Goal: Task Accomplishment & Management: Manage account settings

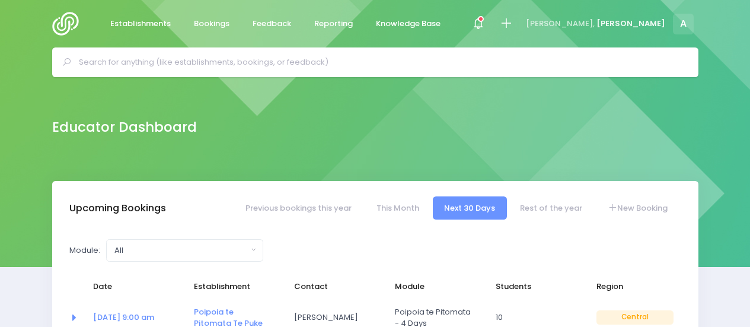
select select "5"
drag, startPoint x: 0, startPoint y: 0, endPoint x: 400, endPoint y: 203, distance: 448.6
click at [400, 203] on link "This Month" at bounding box center [398, 207] width 66 height 23
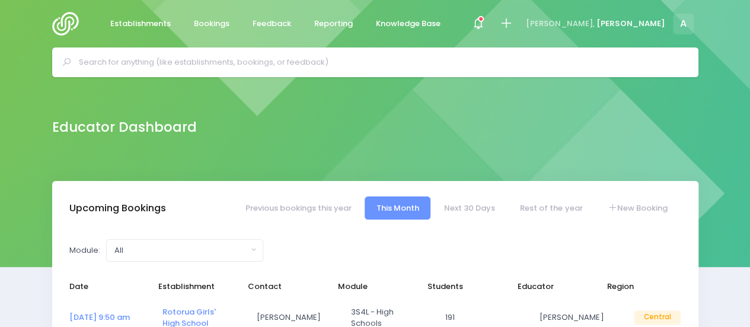
select select "5"
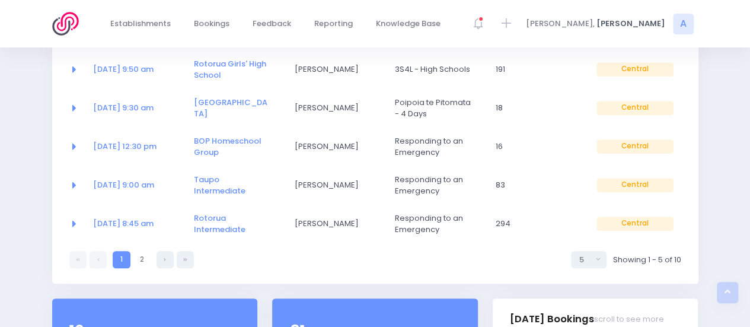
scroll to position [261, 0]
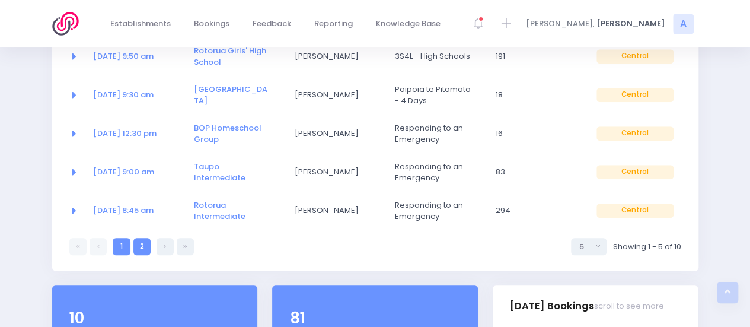
click at [144, 246] on link "2" at bounding box center [141, 246] width 17 height 17
select select "5"
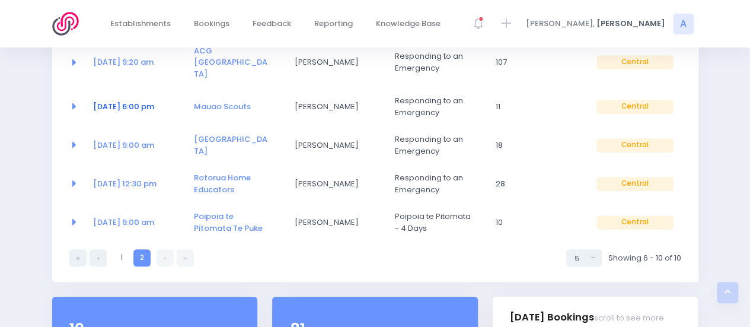
click at [145, 101] on link "15 Sep at 6:00 pm" at bounding box center [123, 106] width 61 height 11
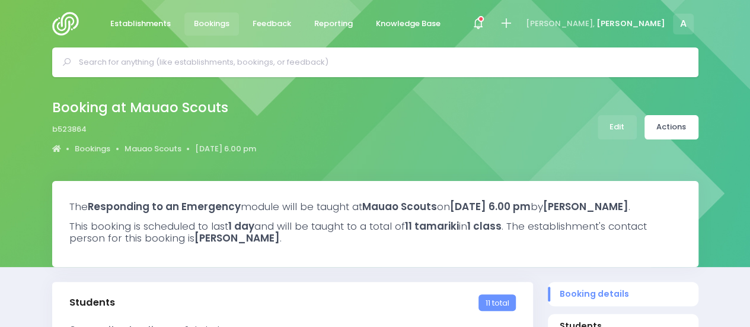
select select "5"
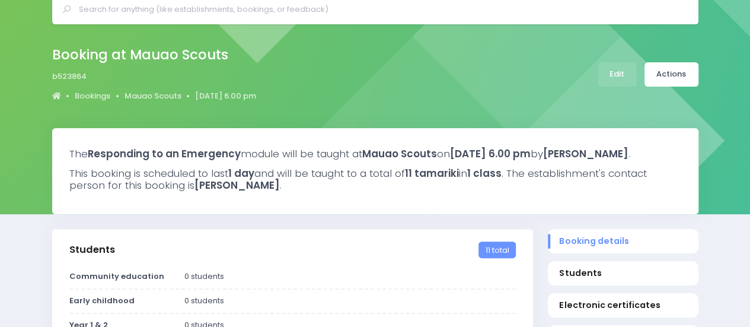
scroll to position [93, 0]
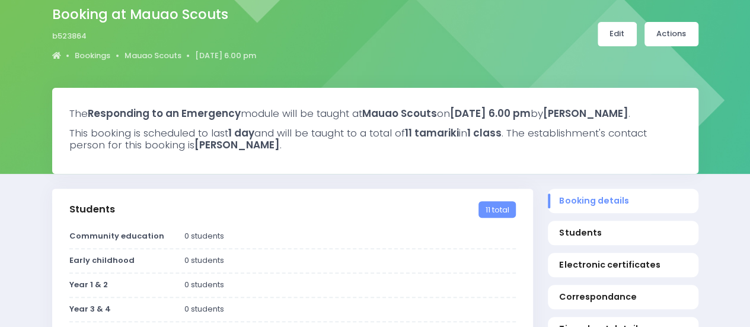
click at [617, 40] on link "Edit" at bounding box center [617, 34] width 39 height 24
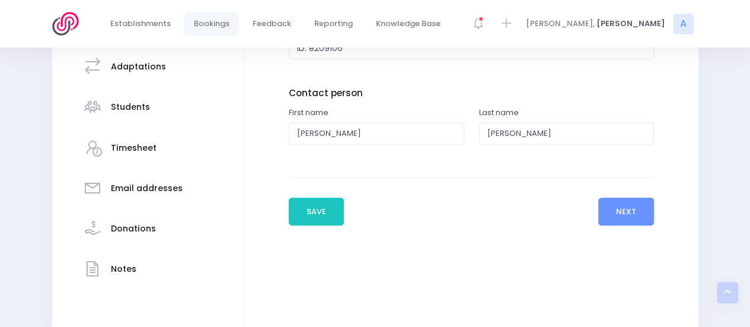
scroll to position [255, 0]
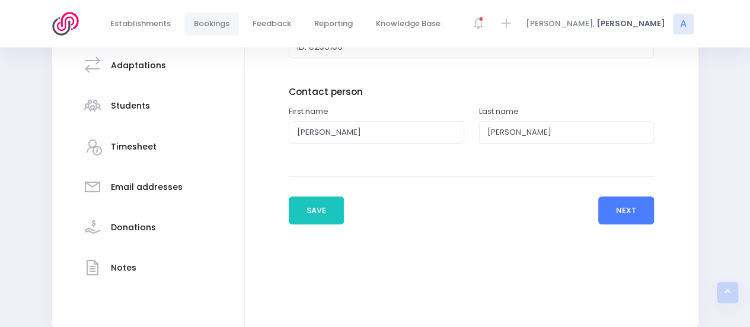
click at [626, 217] on button "Next" at bounding box center [627, 210] width 56 height 28
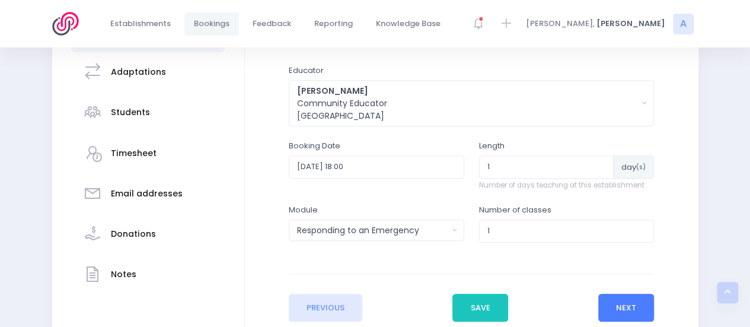
scroll to position [333, 0]
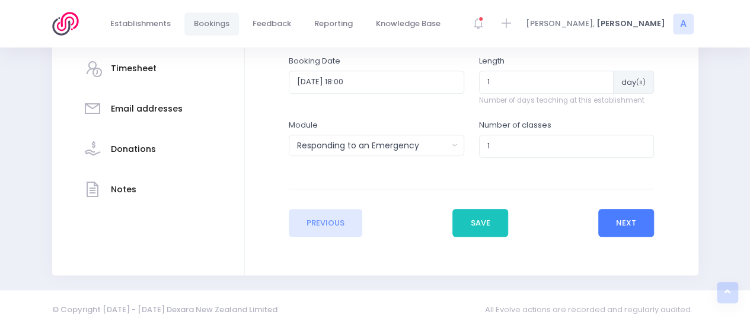
click at [626, 219] on button "Next" at bounding box center [627, 223] width 56 height 28
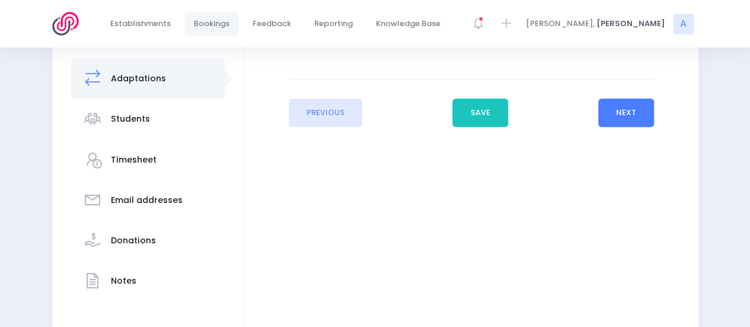
scroll to position [244, 0]
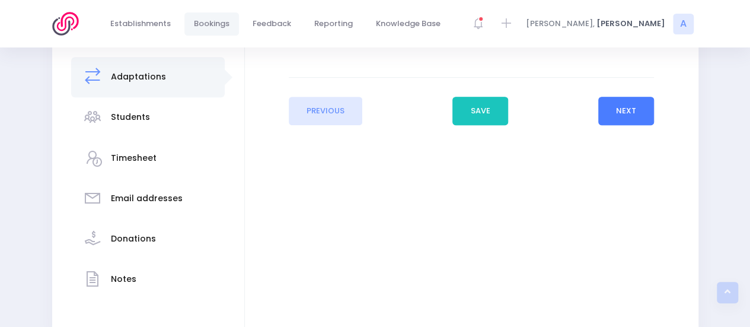
click at [628, 120] on button "Next" at bounding box center [627, 111] width 56 height 28
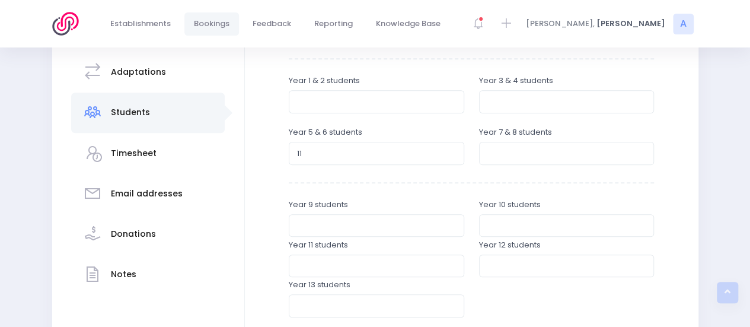
scroll to position [300, 0]
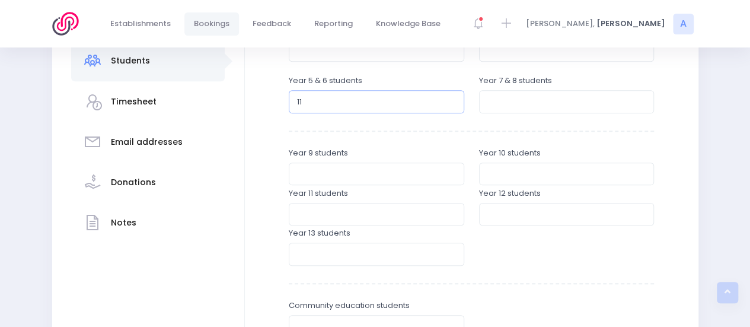
click at [325, 102] on input "11" at bounding box center [377, 101] width 176 height 23
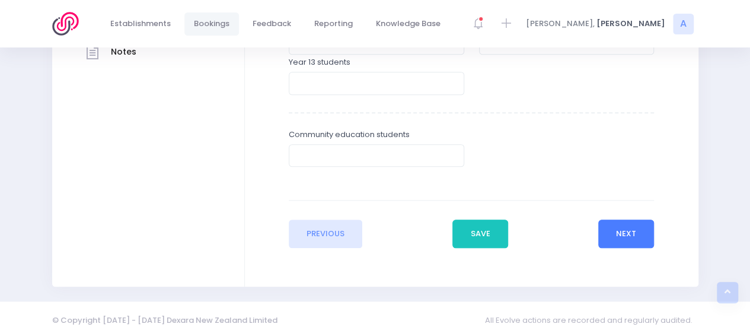
type input "14"
click at [624, 234] on button "Next" at bounding box center [627, 233] width 56 height 28
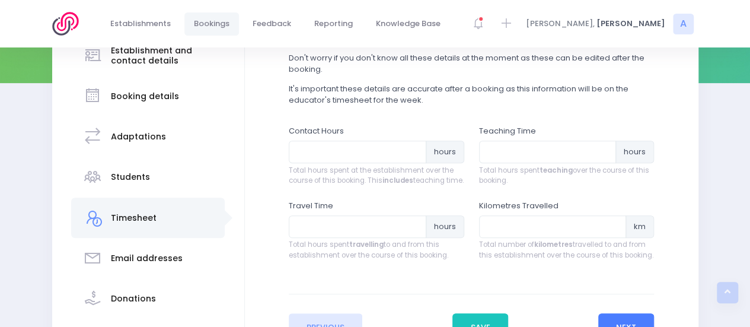
scroll to position [190, 0]
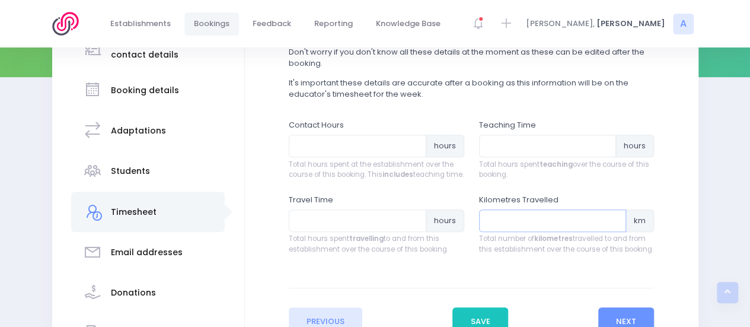
click at [535, 230] on input "number" at bounding box center [553, 220] width 148 height 23
type input "95"
click at [344, 232] on input "number" at bounding box center [358, 220] width 138 height 23
click at [349, 145] on input "number" at bounding box center [358, 146] width 138 height 23
click at [326, 231] on input "1.5" at bounding box center [358, 220] width 138 height 23
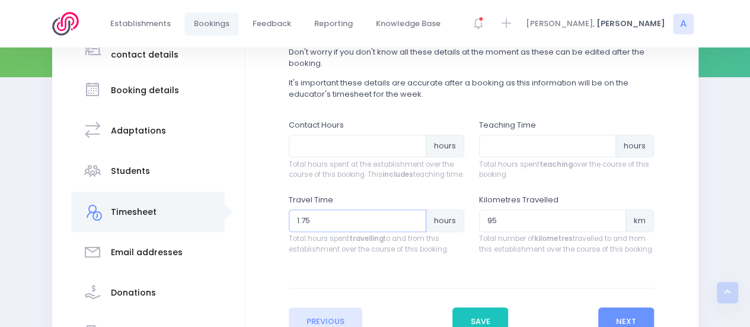
type input "1.75"
click at [320, 141] on input "number" at bounding box center [358, 146] width 138 height 23
type input "2.25"
click at [494, 148] on input "number" at bounding box center [548, 146] width 138 height 23
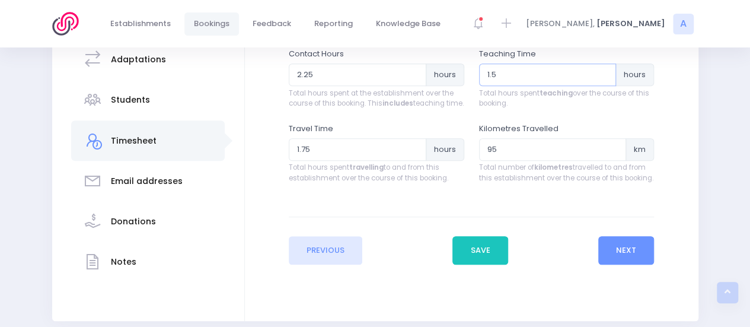
scroll to position [262, 0]
type input "1.5"
click at [490, 259] on button "Save" at bounding box center [481, 250] width 56 height 28
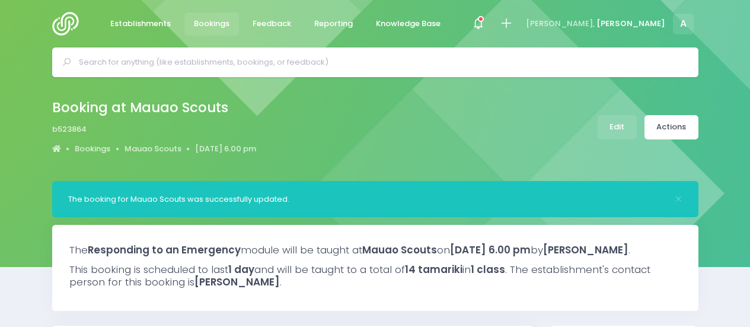
select select "5"
click at [679, 120] on link "Actions" at bounding box center [672, 127] width 54 height 24
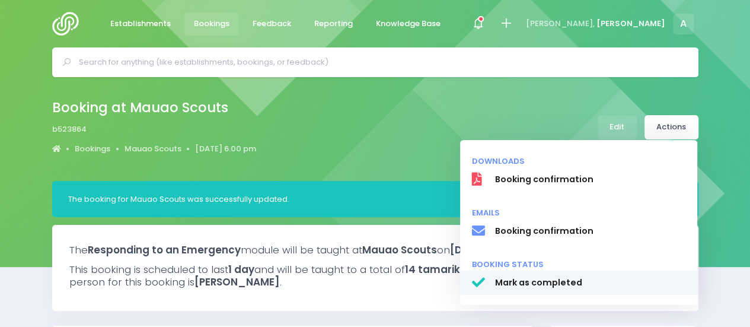
click at [546, 282] on span "Mark as completed" at bounding box center [590, 282] width 191 height 12
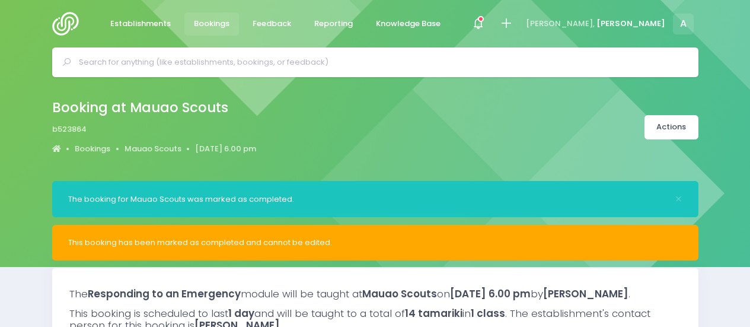
select select "5"
click at [479, 23] on span at bounding box center [478, 24] width 2 height 2
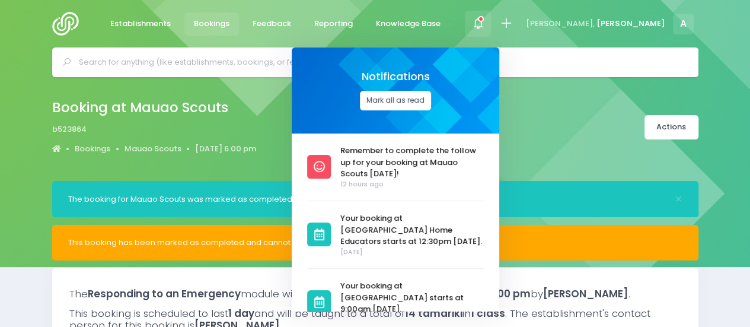
click at [431, 101] on button "Mark all as read" at bounding box center [395, 101] width 71 height 20
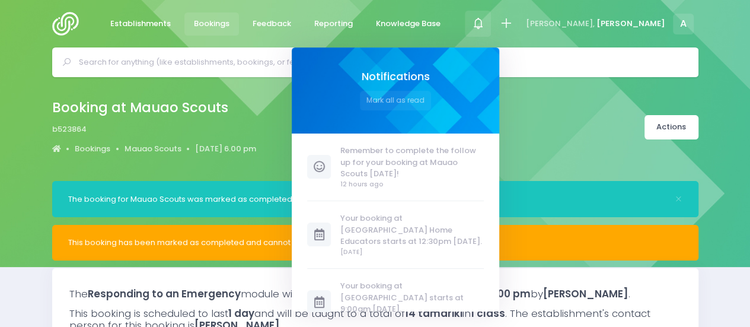
click at [501, 19] on div "Establishments Bookings Feedback Reporting Knowledge Base Notifications Mark al…" at bounding box center [375, 23] width 676 height 47
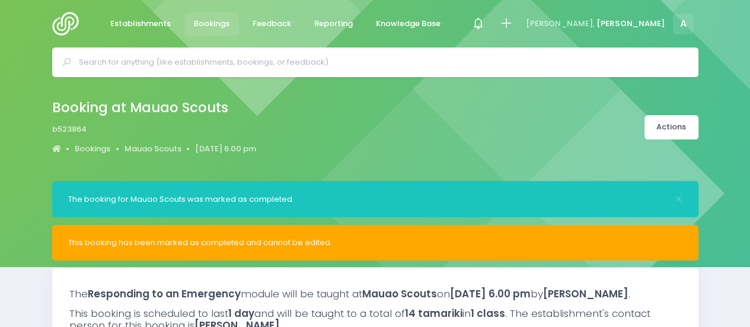
click at [71, 25] on img at bounding box center [69, 24] width 34 height 24
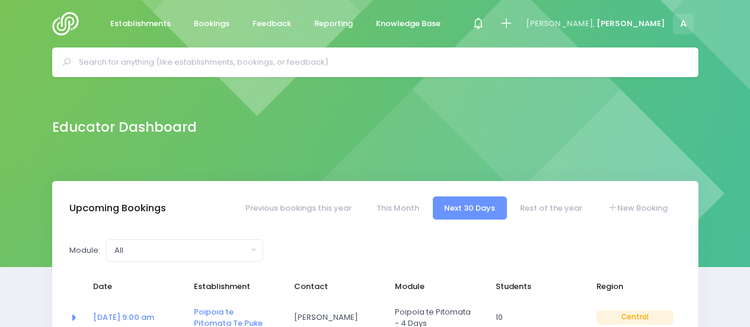
select select "5"
click at [400, 206] on link "This Month" at bounding box center [398, 207] width 66 height 23
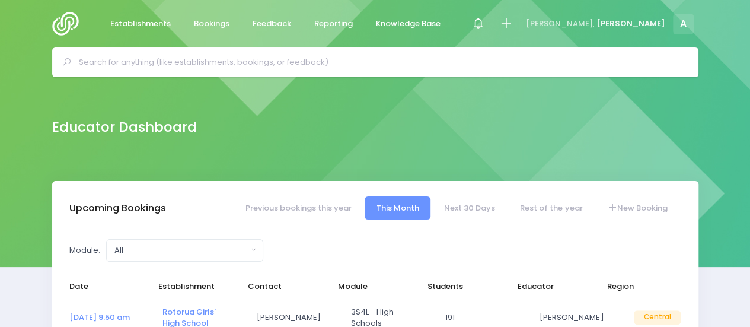
select select "5"
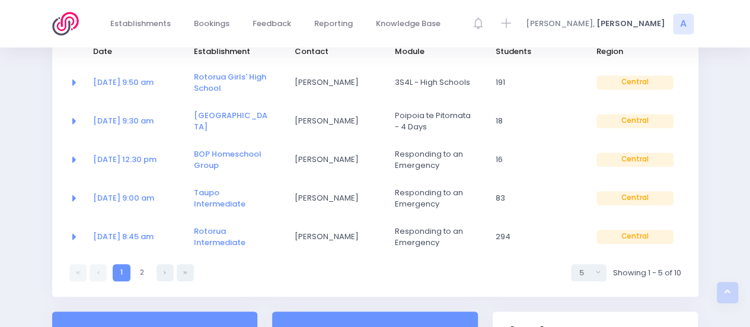
scroll to position [234, 0]
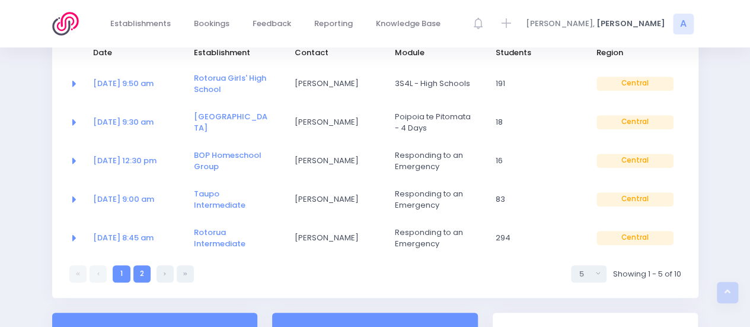
click at [142, 271] on link "2" at bounding box center [141, 273] width 17 height 17
select select "5"
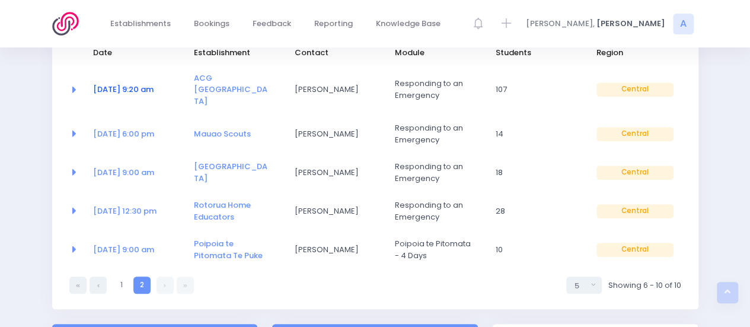
click at [128, 84] on link "15 Sep at 9:20 am" at bounding box center [123, 89] width 61 height 11
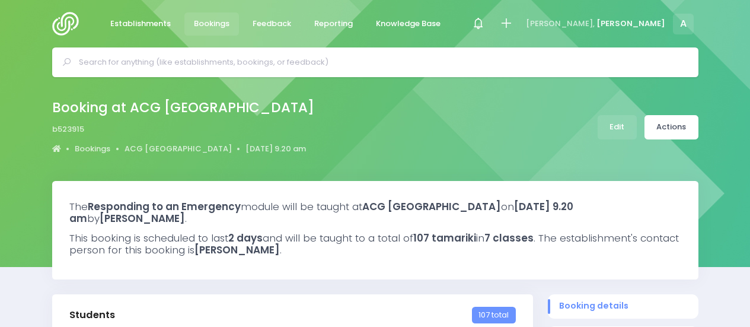
select select "5"
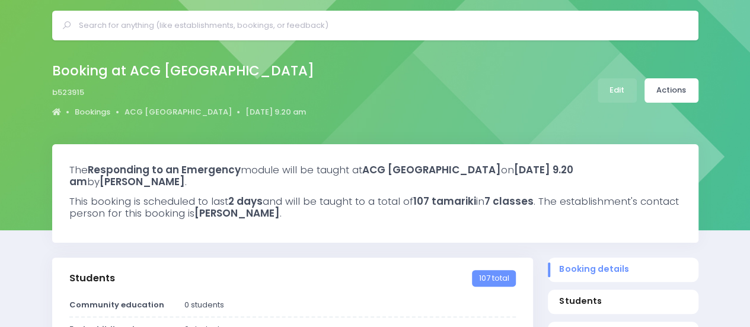
scroll to position [5, 0]
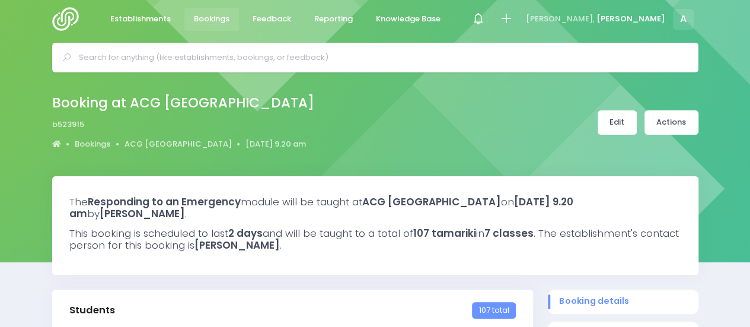
click at [615, 118] on link "Edit" at bounding box center [617, 122] width 39 height 24
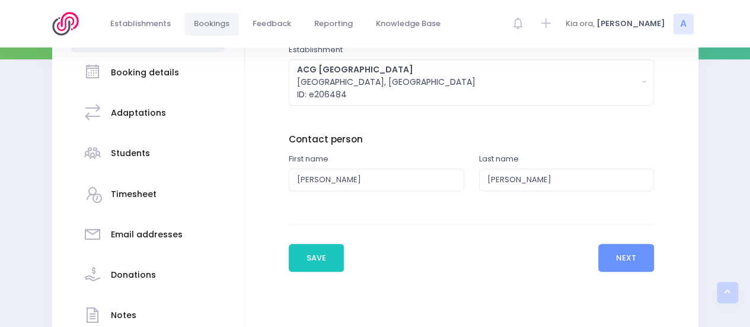
scroll to position [208, 0]
click at [626, 259] on button "Next" at bounding box center [627, 257] width 56 height 28
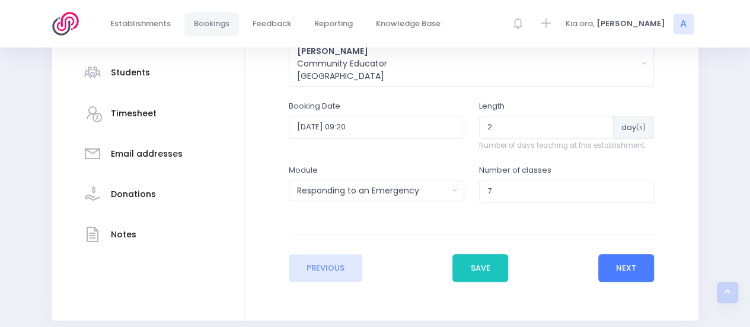
scroll to position [295, 0]
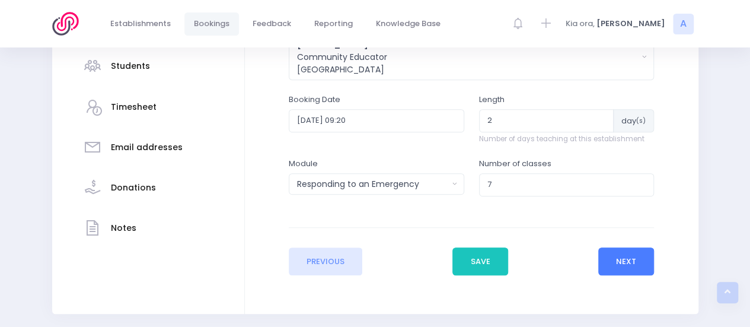
click at [632, 259] on button "Next" at bounding box center [627, 261] width 56 height 28
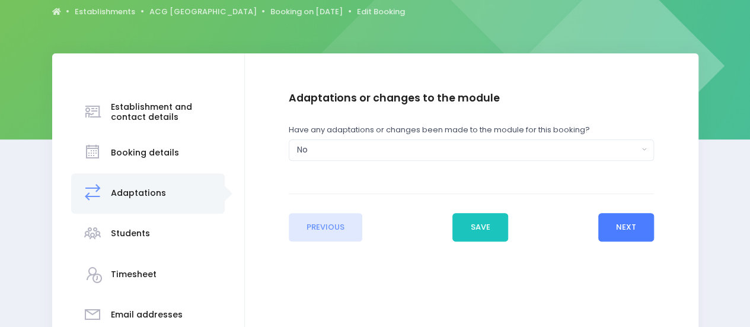
scroll to position [173, 0]
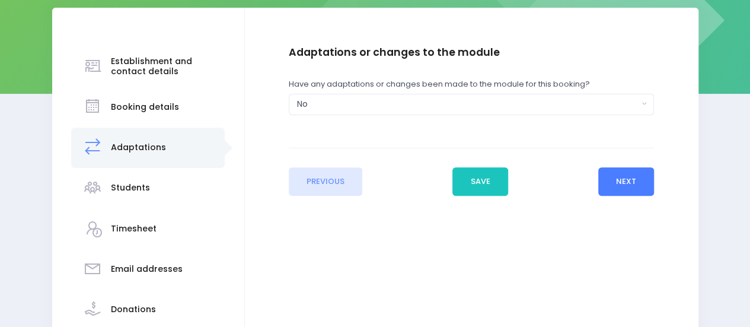
click at [624, 187] on button "Next" at bounding box center [627, 181] width 56 height 28
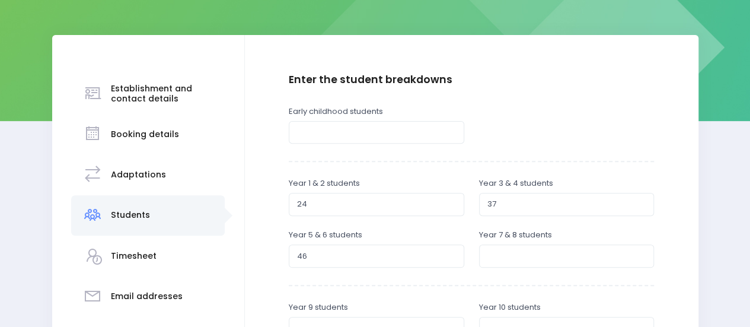
scroll to position [145, 0]
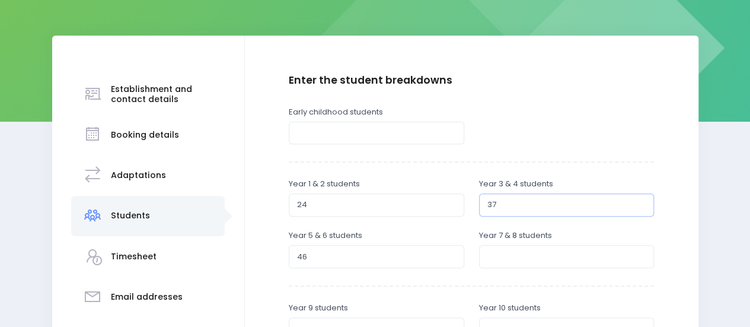
click at [532, 203] on input "37" at bounding box center [567, 204] width 176 height 23
type input "36"
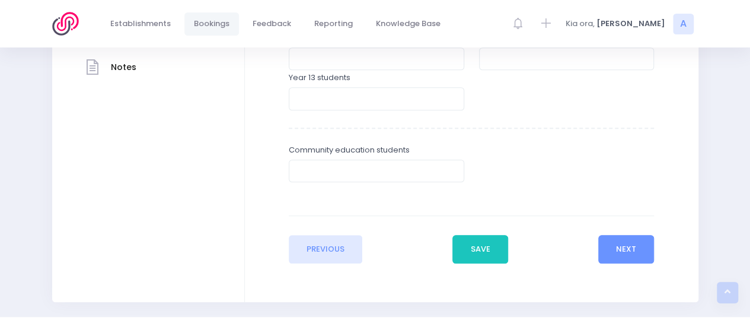
scroll to position [460, 0]
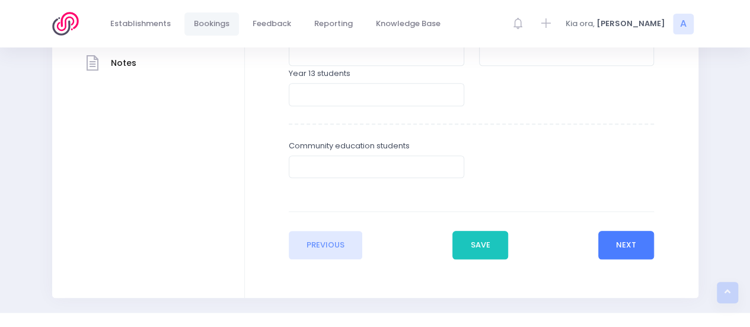
type input "44"
click at [640, 238] on button "Next" at bounding box center [627, 245] width 56 height 28
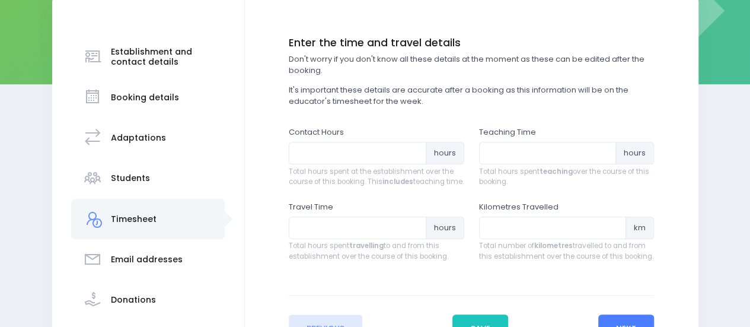
scroll to position [198, 0]
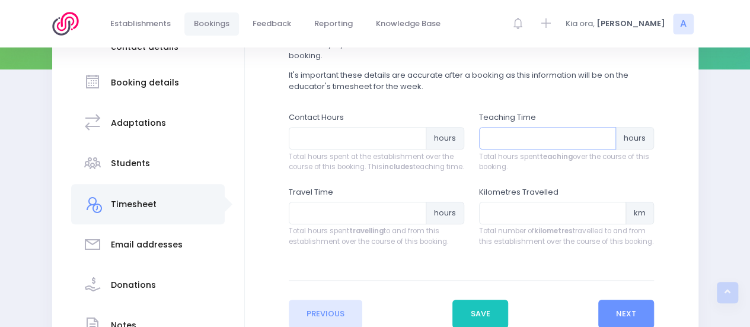
click at [561, 143] on input "number" at bounding box center [548, 138] width 138 height 23
type input "6.5"
click at [348, 141] on input "number" at bounding box center [358, 138] width 138 height 23
type input "4"
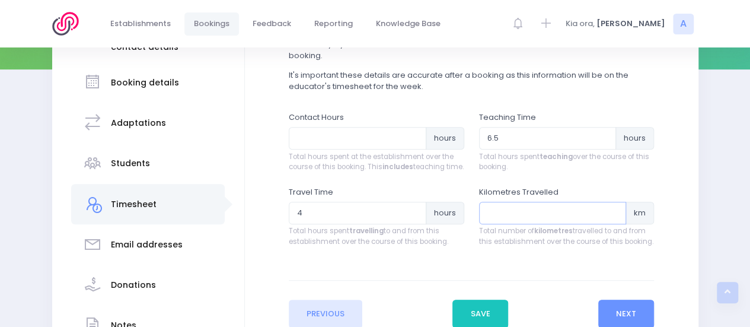
click at [518, 224] on input "number" at bounding box center [553, 213] width 148 height 23
type input "211"
click at [367, 143] on input "number" at bounding box center [358, 138] width 138 height 23
type input "9"
click at [478, 316] on button "Save" at bounding box center [481, 314] width 56 height 28
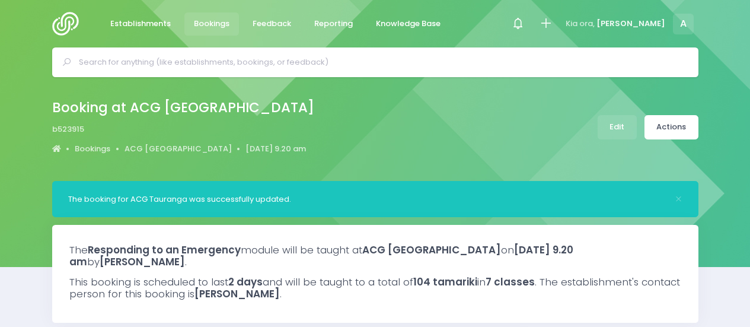
select select "5"
click at [673, 124] on link "Actions" at bounding box center [672, 127] width 54 height 24
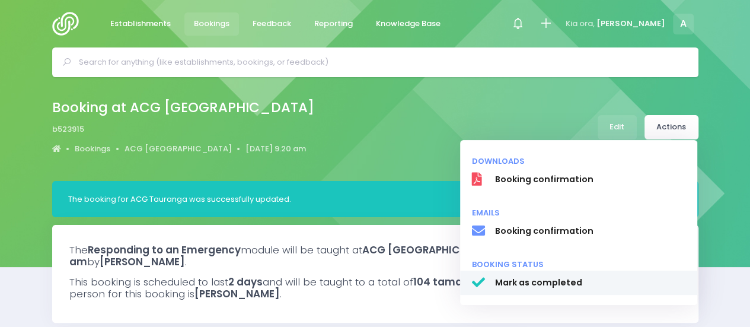
click at [537, 287] on span "Mark as completed" at bounding box center [590, 282] width 191 height 12
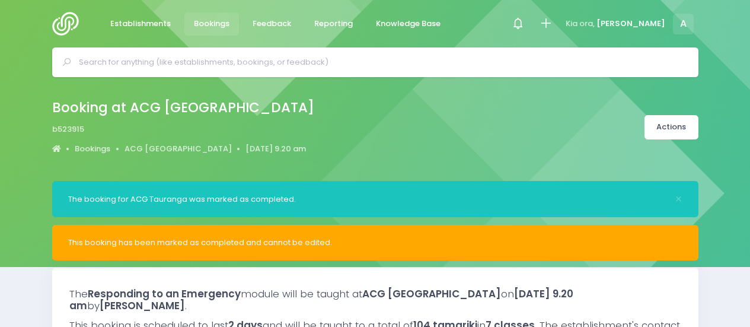
select select "5"
click at [64, 28] on img at bounding box center [69, 24] width 34 height 24
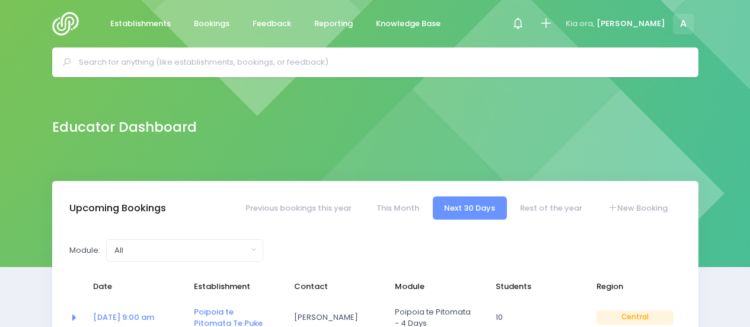
select select "5"
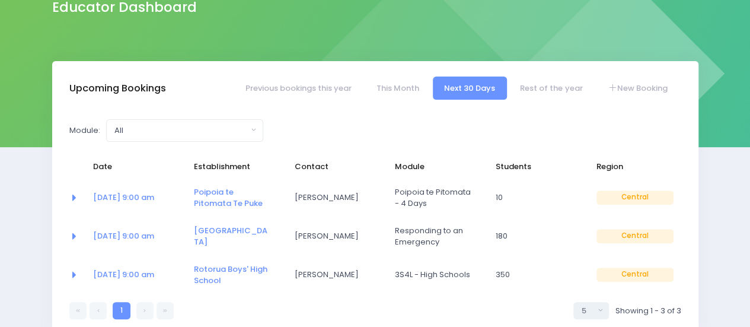
scroll to position [112, 0]
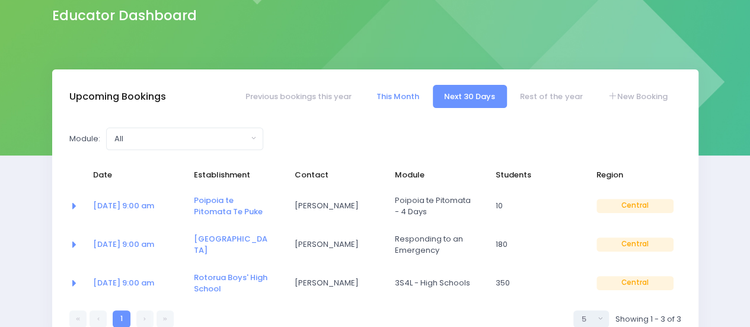
click at [401, 91] on link "This Month" at bounding box center [398, 96] width 66 height 23
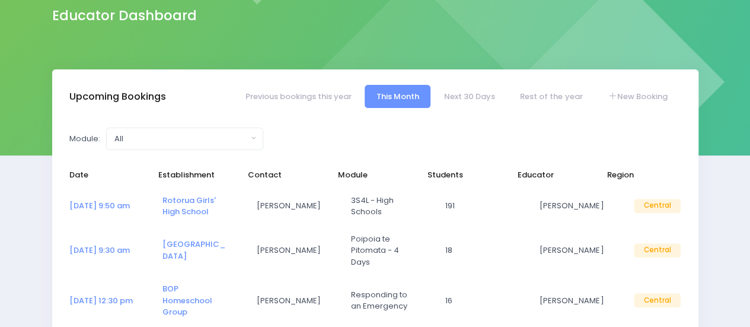
select select "5"
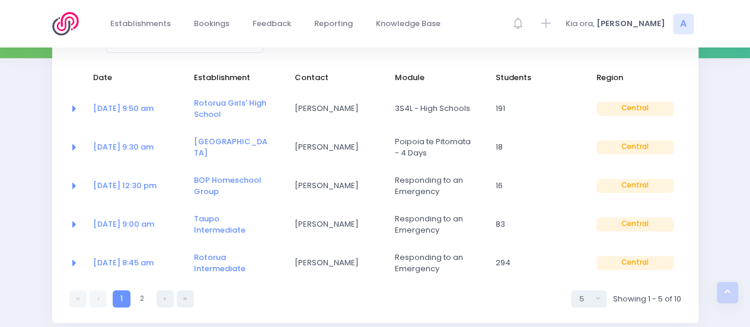
scroll to position [230, 0]
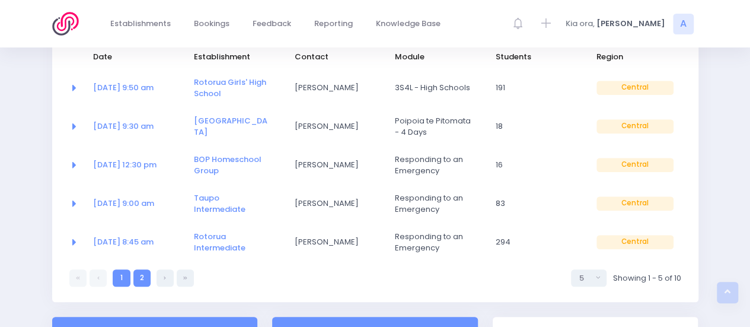
click at [144, 278] on link "2" at bounding box center [141, 277] width 17 height 17
select select "5"
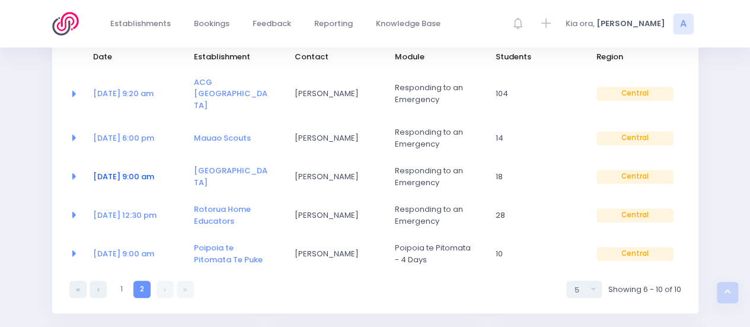
click at [127, 171] on link "16 Sep at 9:00 am" at bounding box center [123, 176] width 61 height 11
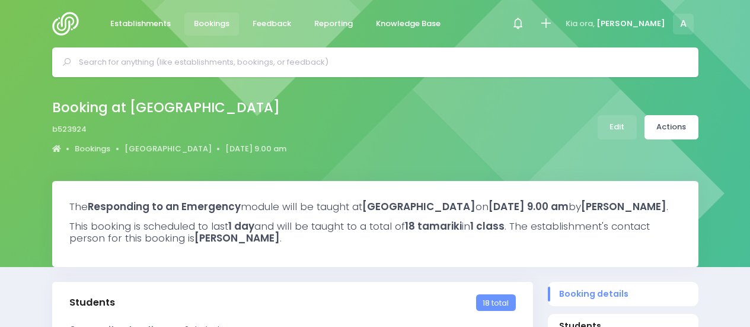
select select "5"
click at [616, 126] on link "Edit" at bounding box center [617, 127] width 39 height 24
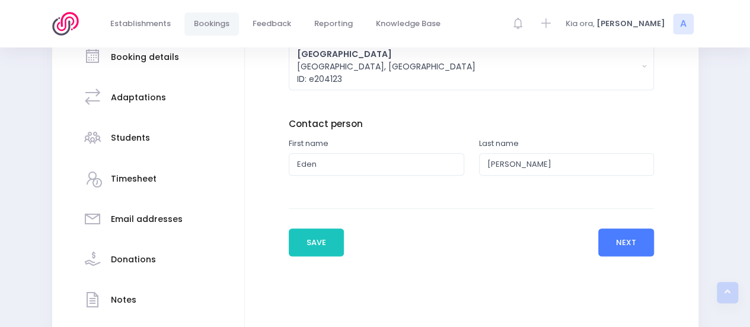
click at [618, 237] on button "Next" at bounding box center [627, 242] width 56 height 28
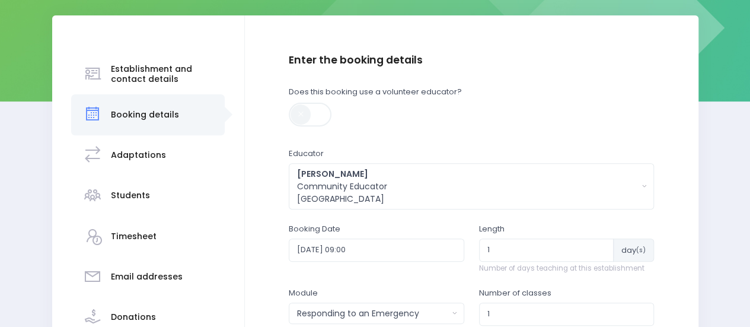
scroll to position [247, 0]
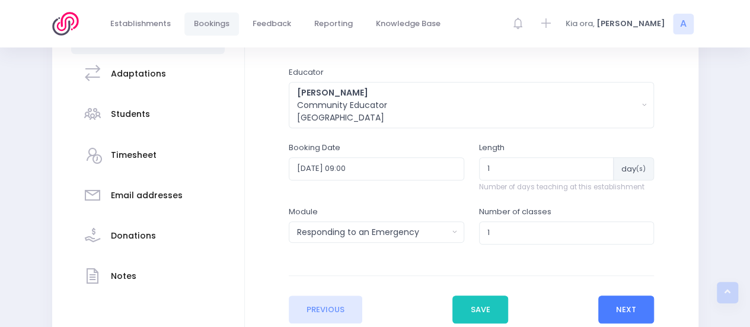
click at [642, 306] on button "Next" at bounding box center [627, 309] width 56 height 28
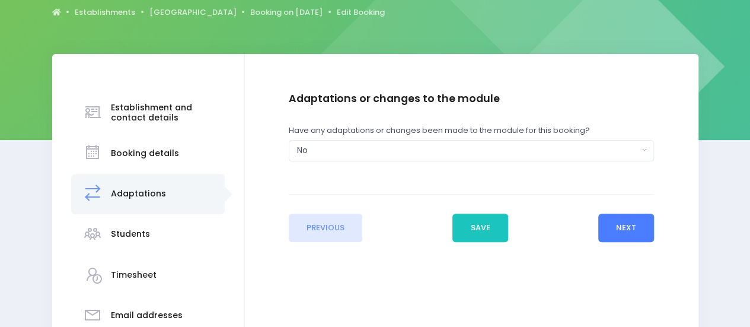
scroll to position [163, 0]
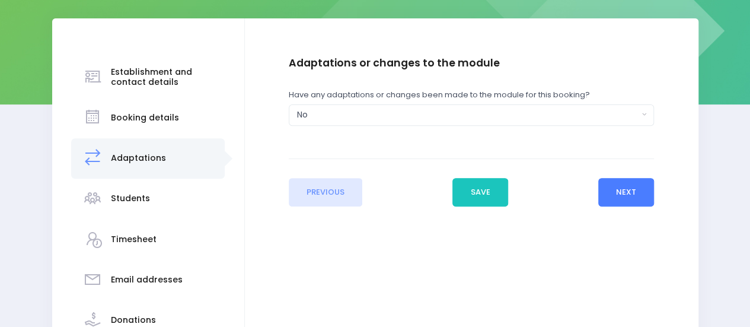
click at [638, 192] on button "Next" at bounding box center [627, 192] width 56 height 28
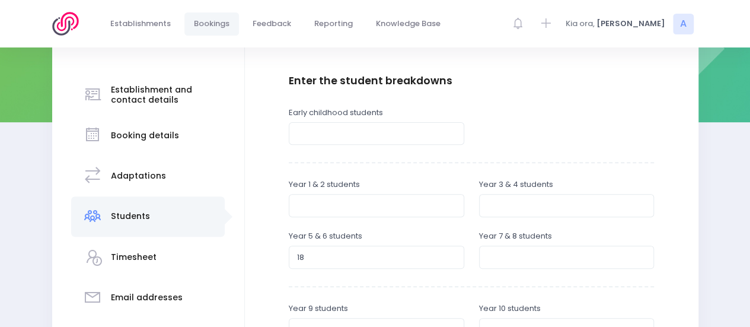
scroll to position [240, 0]
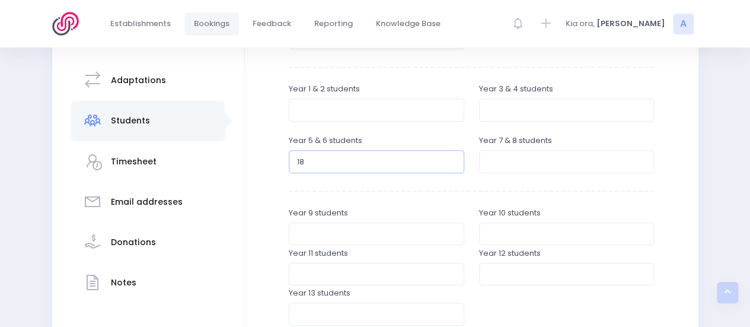
click at [314, 158] on input "18" at bounding box center [377, 161] width 176 height 23
type input "1"
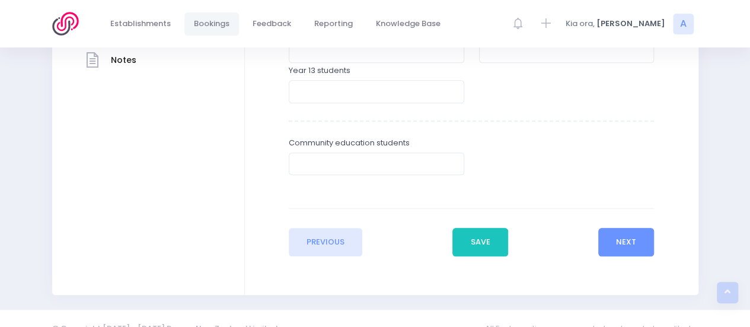
scroll to position [471, 0]
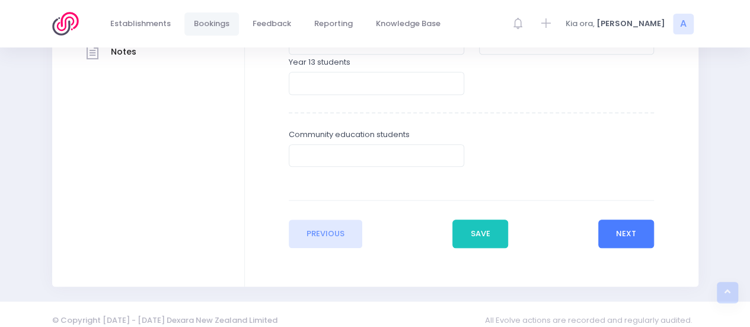
type input "20"
click at [619, 236] on button "Next" at bounding box center [627, 233] width 56 height 28
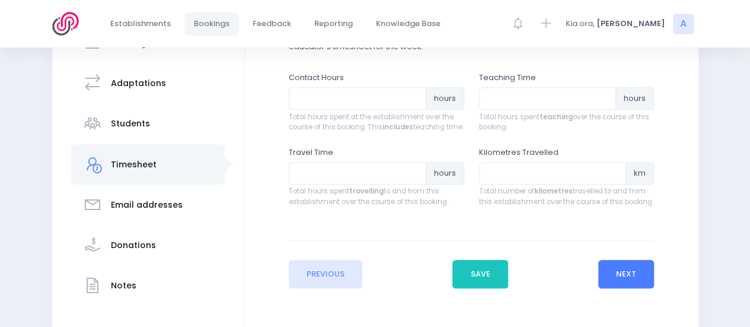
scroll to position [238, 0]
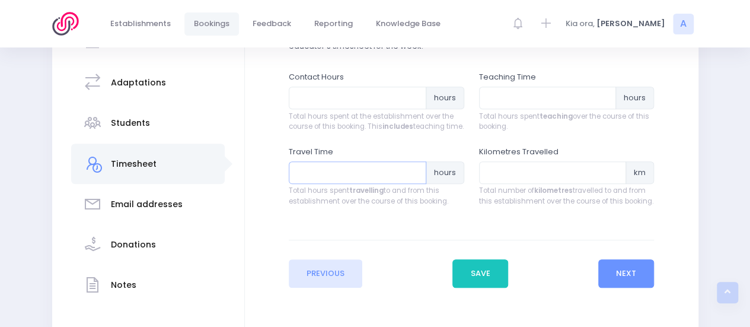
click at [339, 184] on input "number" at bounding box center [358, 172] width 138 height 23
type input ".5"
click at [499, 181] on input "number" at bounding box center [553, 172] width 148 height 23
type input "3"
type input "20"
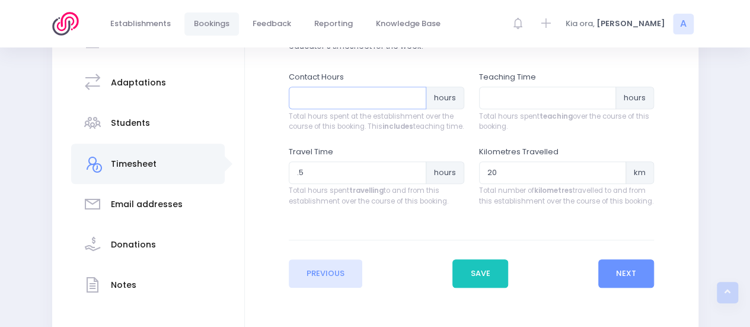
click at [329, 93] on input "number" at bounding box center [358, 98] width 138 height 23
type input "2"
click at [562, 93] on input "number" at bounding box center [548, 98] width 138 height 23
type input "1.5"
click at [483, 287] on button "Save" at bounding box center [481, 273] width 56 height 28
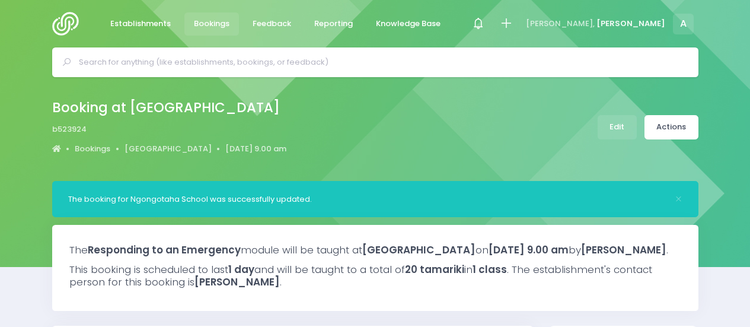
select select "5"
click at [676, 128] on link "Actions" at bounding box center [672, 127] width 54 height 24
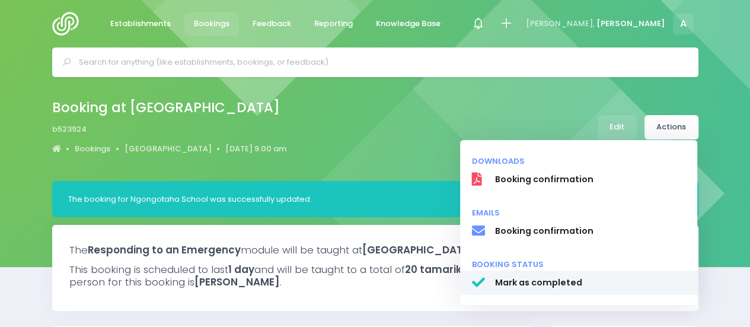
click at [538, 283] on span "Mark as completed" at bounding box center [590, 282] width 191 height 12
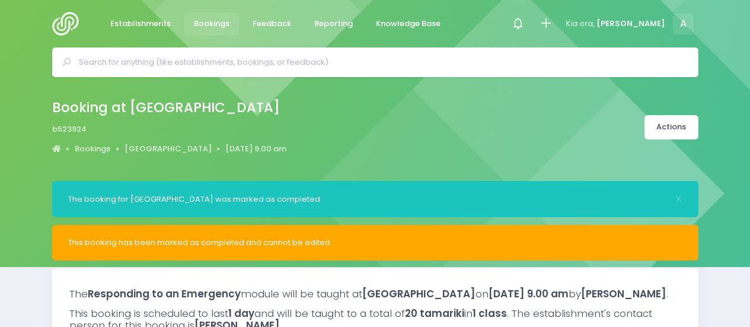
select select "5"
click at [65, 24] on img at bounding box center [69, 24] width 34 height 24
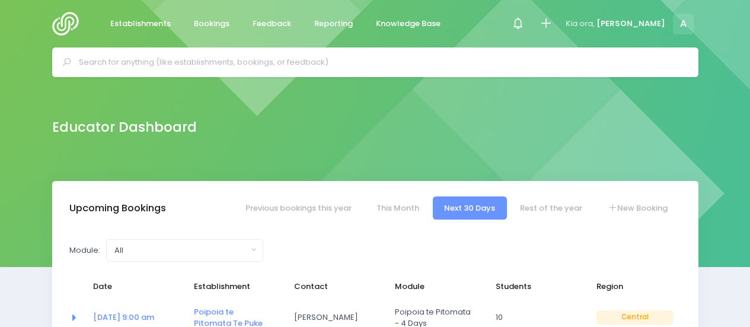
select select "5"
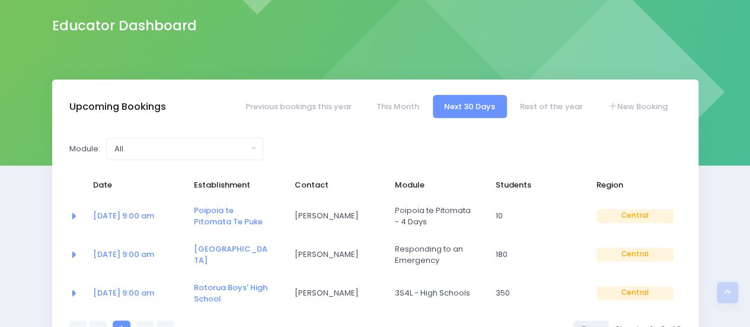
scroll to position [97, 0]
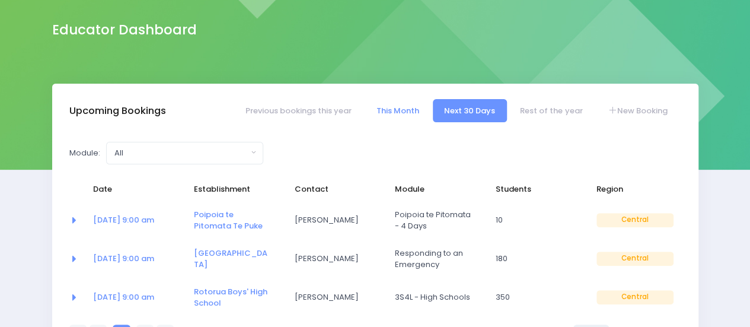
click at [396, 112] on link "This Month" at bounding box center [398, 110] width 66 height 23
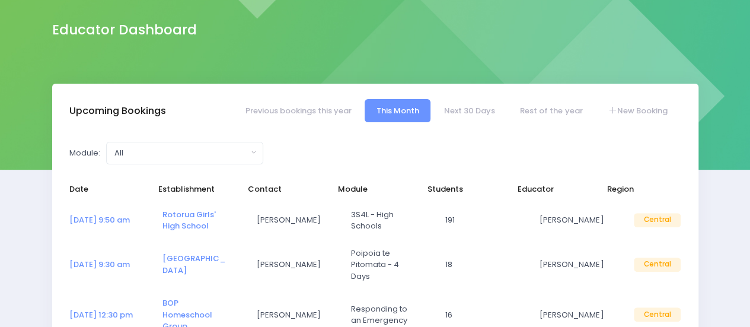
select select "5"
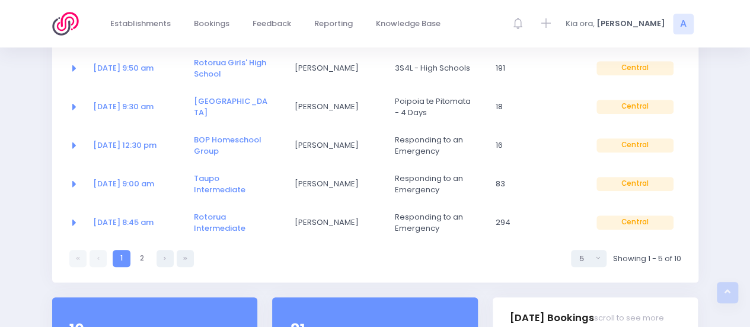
scroll to position [266, 0]
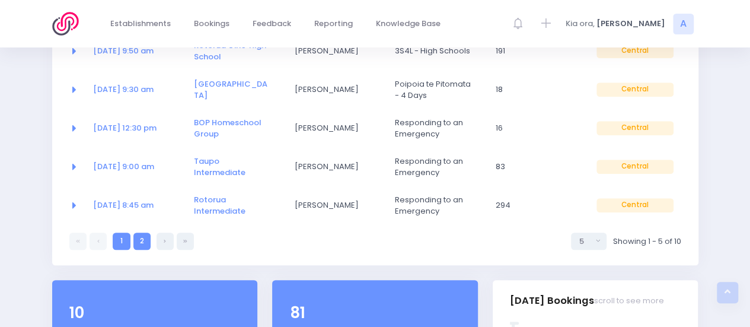
click at [145, 237] on link "2" at bounding box center [141, 241] width 17 height 17
select select "5"
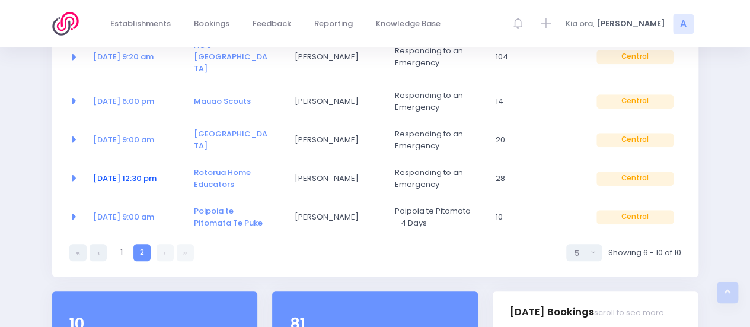
click at [144, 173] on link "[DATE] 12:30 pm" at bounding box center [124, 178] width 63 height 11
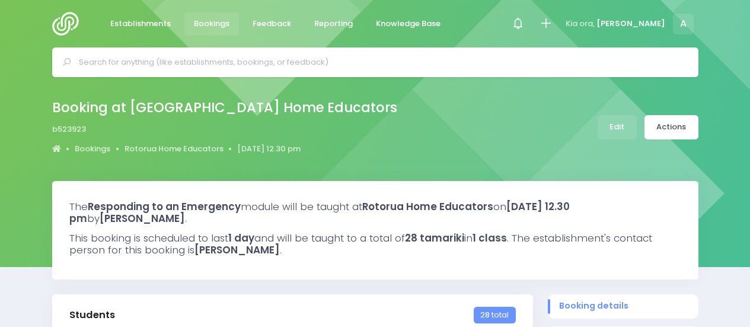
select select "5"
click at [619, 129] on link "Edit" at bounding box center [617, 127] width 39 height 24
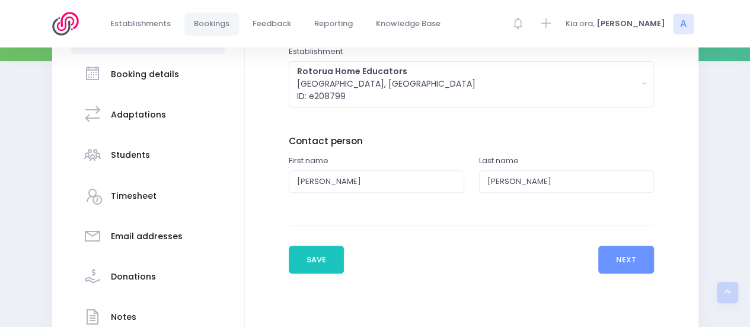
scroll to position [243, 0]
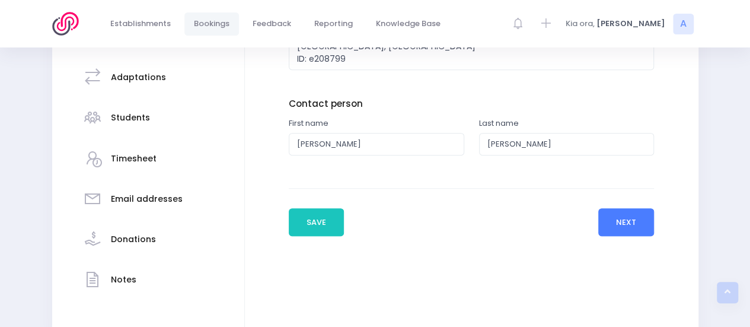
click at [630, 230] on button "Next" at bounding box center [627, 222] width 56 height 28
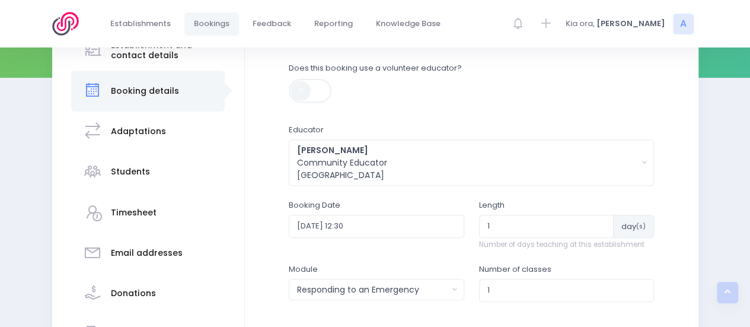
scroll to position [191, 0]
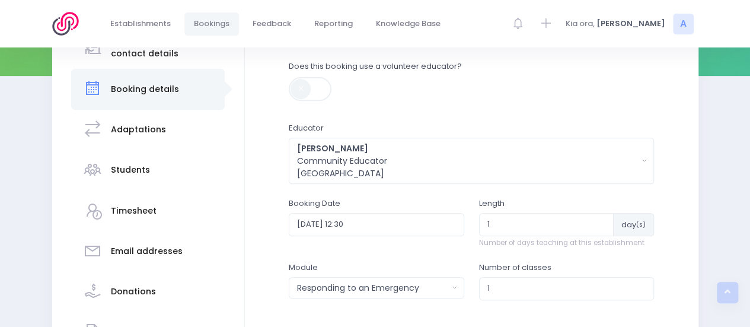
click at [133, 174] on h3 "Students" at bounding box center [130, 170] width 39 height 10
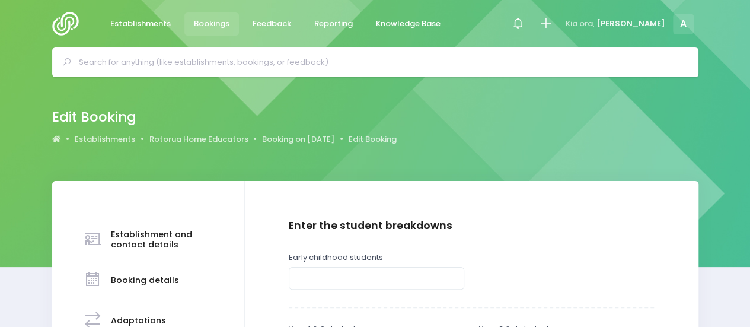
scroll to position [179, 0]
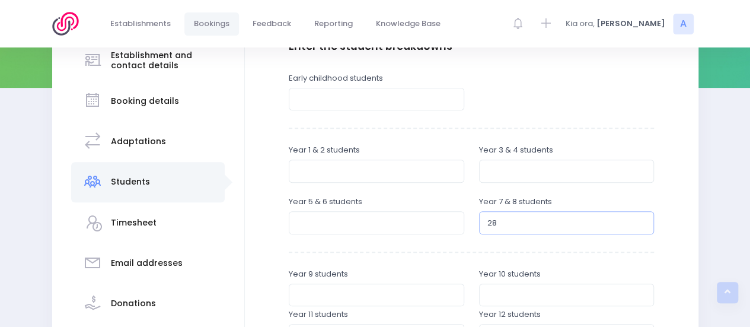
click at [507, 222] on input "28" at bounding box center [567, 222] width 176 height 23
type input "2"
click at [382, 218] on input "number" at bounding box center [377, 222] width 176 height 23
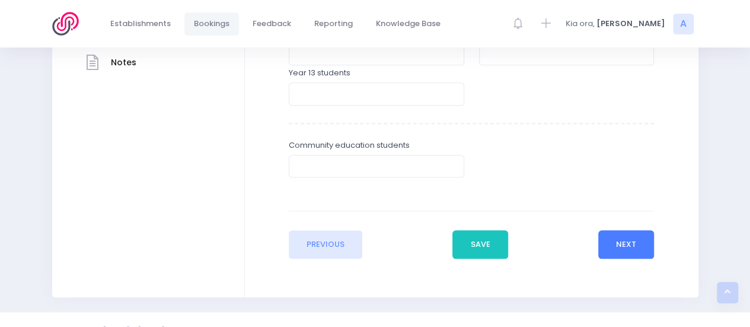
type input "30"
click at [631, 246] on button "Next" at bounding box center [627, 244] width 56 height 28
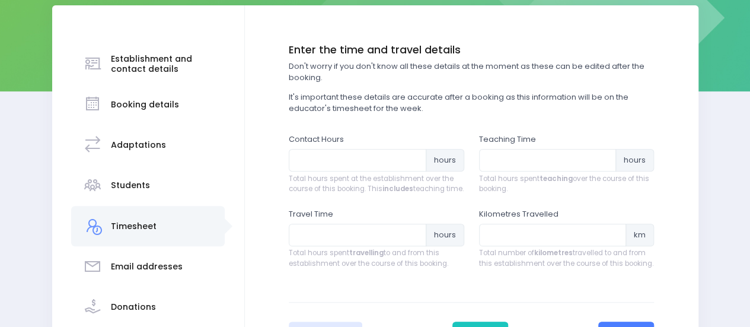
scroll to position [187, 0]
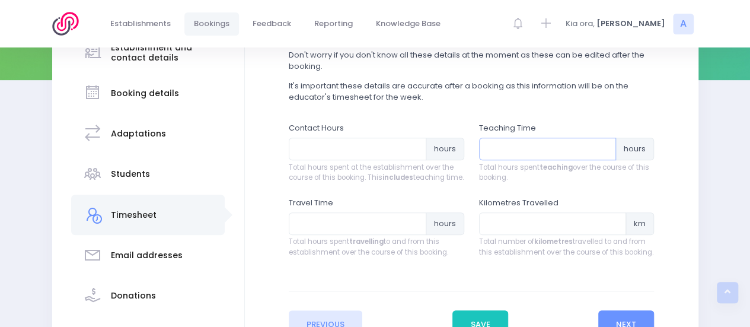
click at [535, 155] on input "number" at bounding box center [548, 149] width 138 height 23
type input "1.5"
click at [385, 230] on input "number" at bounding box center [358, 223] width 138 height 23
type input ".25"
click at [510, 231] on input "number" at bounding box center [553, 223] width 148 height 23
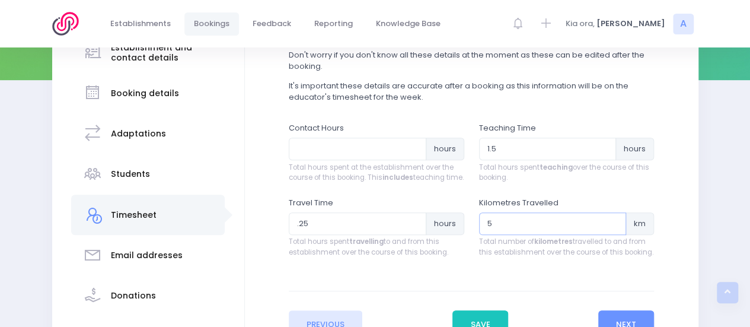
type input "5"
click at [349, 146] on input "number" at bounding box center [358, 149] width 138 height 23
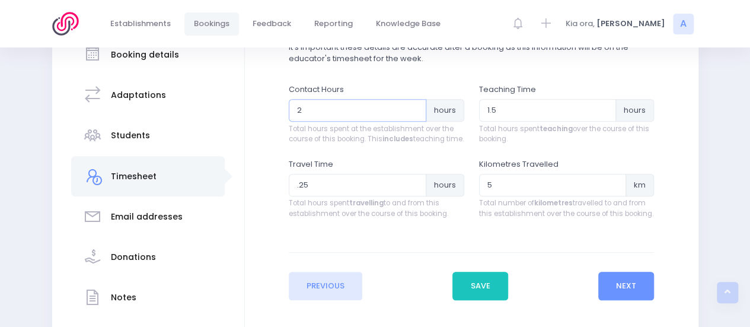
scroll to position [226, 0]
type input "2"
click at [476, 288] on button "Save" at bounding box center [481, 285] width 56 height 28
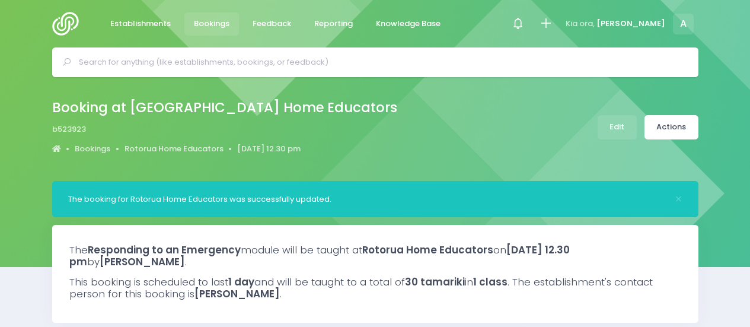
select select "5"
click at [673, 130] on link "Actions" at bounding box center [672, 127] width 54 height 24
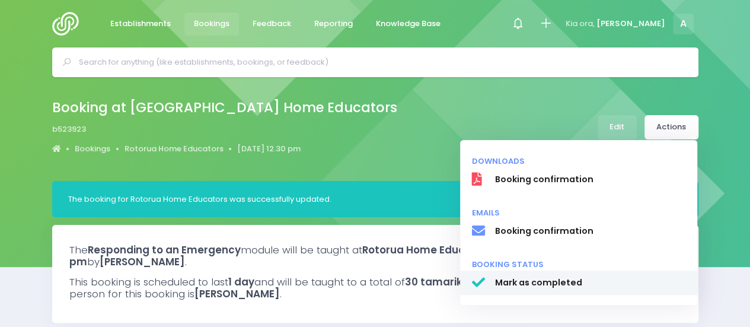
click at [546, 291] on link "Mark as completed" at bounding box center [578, 283] width 237 height 25
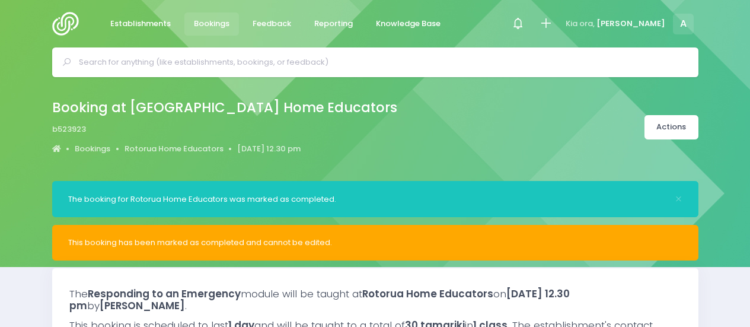
select select "5"
click at [69, 22] on img at bounding box center [69, 24] width 34 height 24
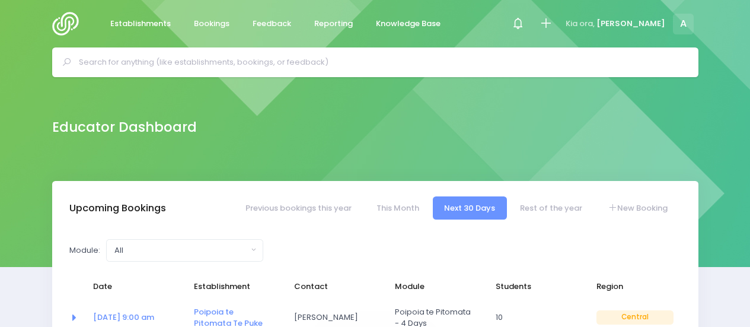
select select "5"
